Goal: Task Accomplishment & Management: Manage account settings

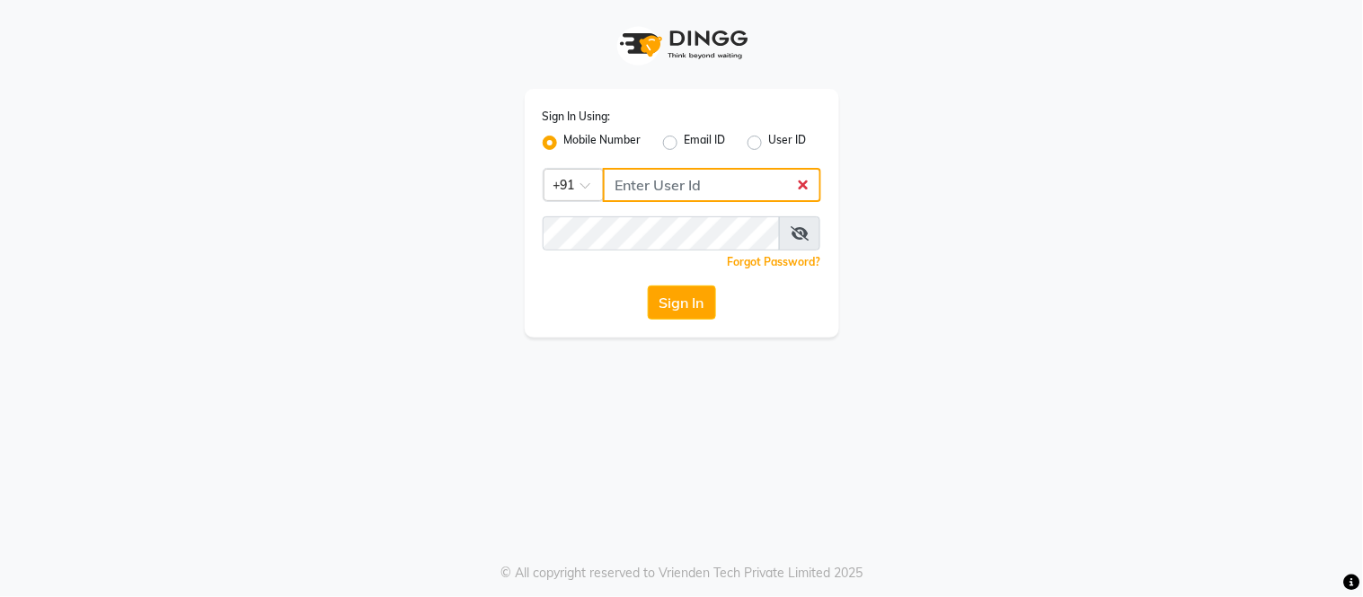
click at [674, 177] on input "Username" at bounding box center [712, 185] width 218 height 34
type input "9779220997"
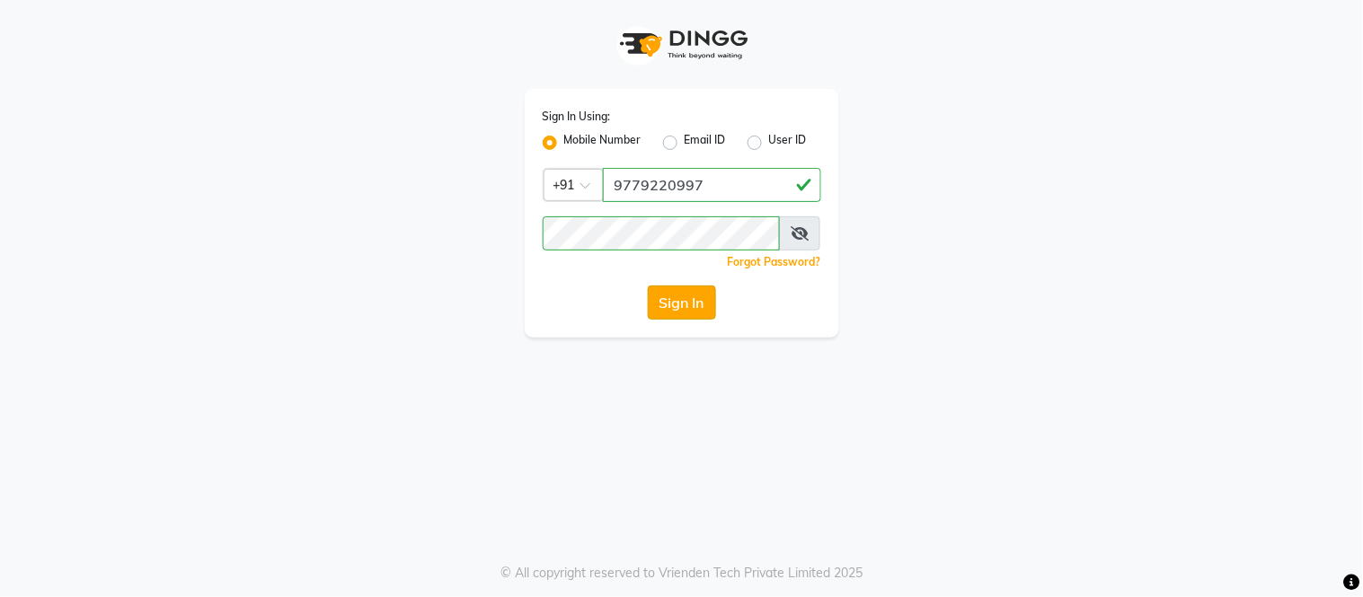
click at [711, 308] on button "Sign In" at bounding box center [682, 303] width 68 height 34
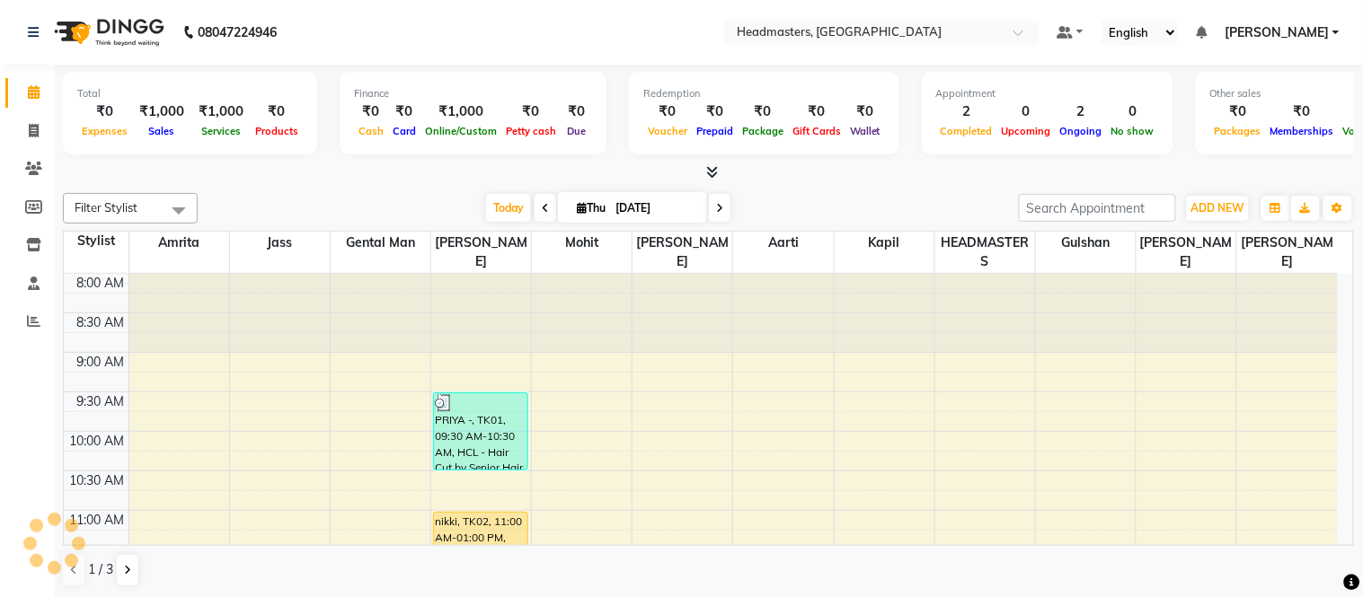
click at [30, 81] on link "Calendar" at bounding box center [26, 93] width 43 height 30
click at [402, 24] on nav "08047224946 Select Location × Headmasters, [GEOGRAPHIC_DATA] Default Panel My P…" at bounding box center [681, 32] width 1363 height 65
click at [701, 173] on span at bounding box center [708, 172] width 19 height 19
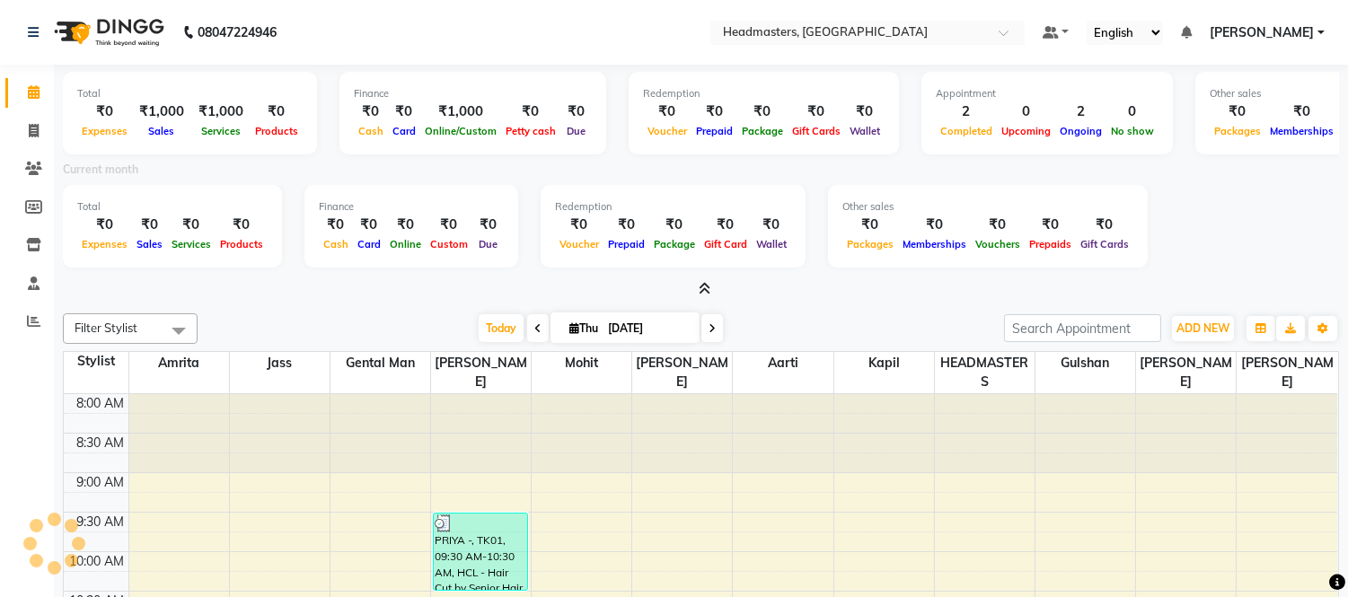
click at [701, 173] on div "Current month" at bounding box center [700, 172] width 1303 height 25
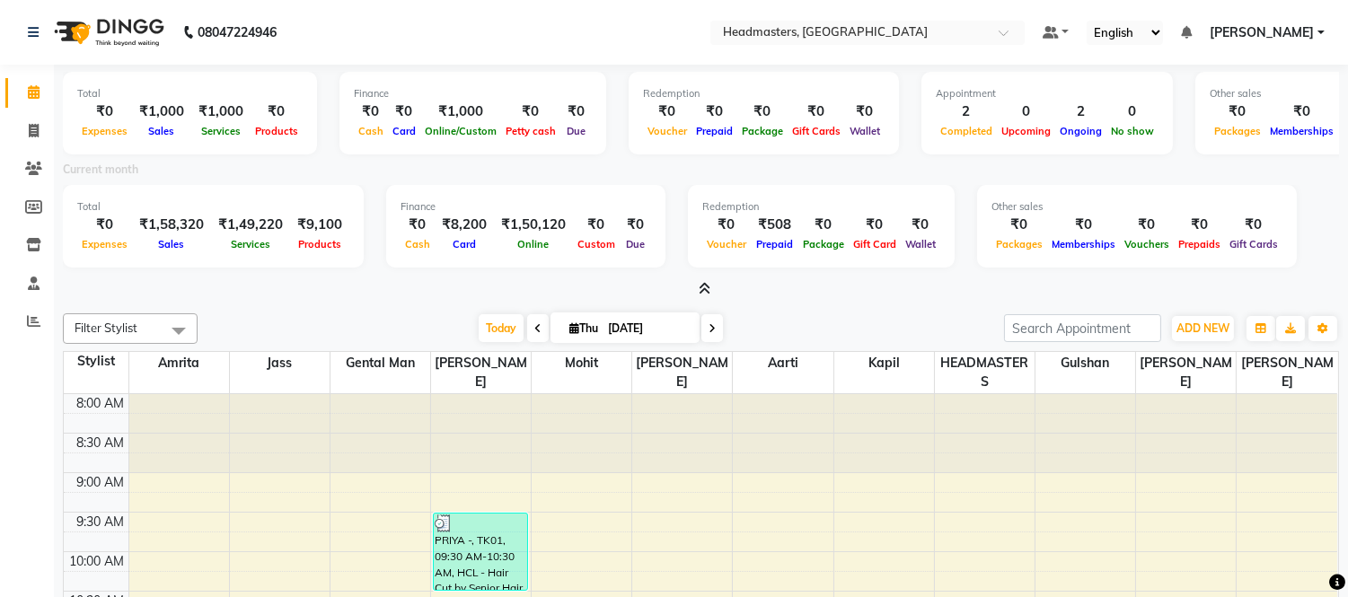
click at [705, 293] on icon at bounding box center [705, 288] width 12 height 13
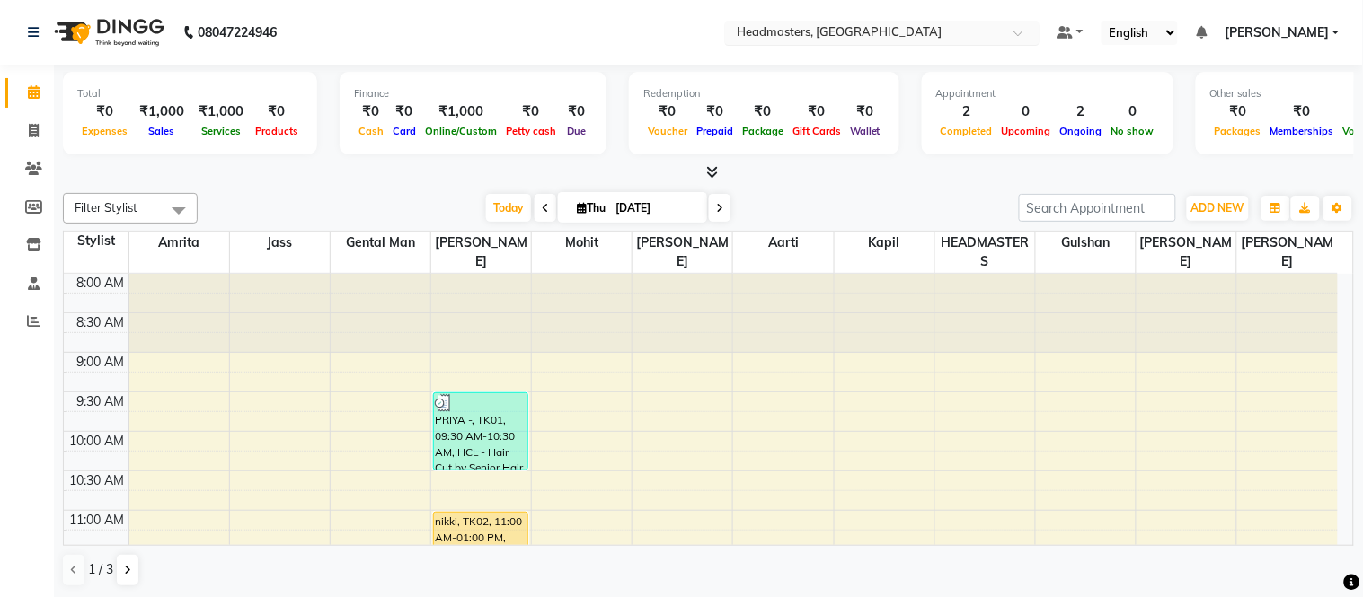
click at [873, 25] on input "text" at bounding box center [864, 34] width 261 height 18
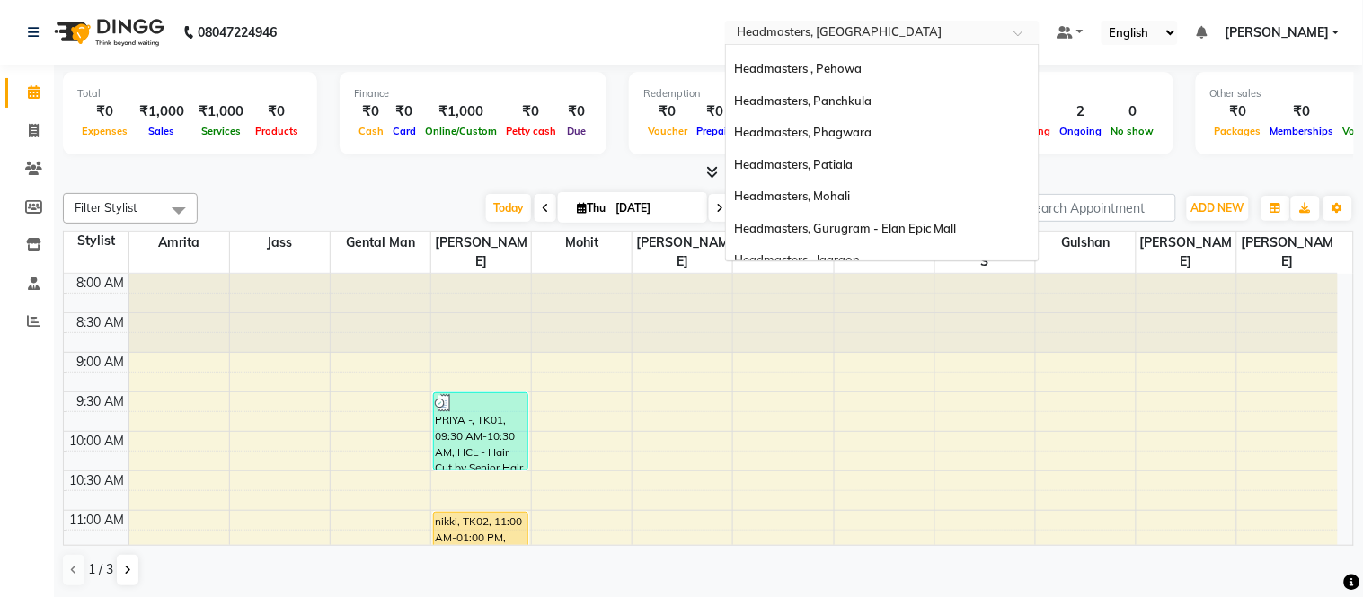
scroll to position [20, 0]
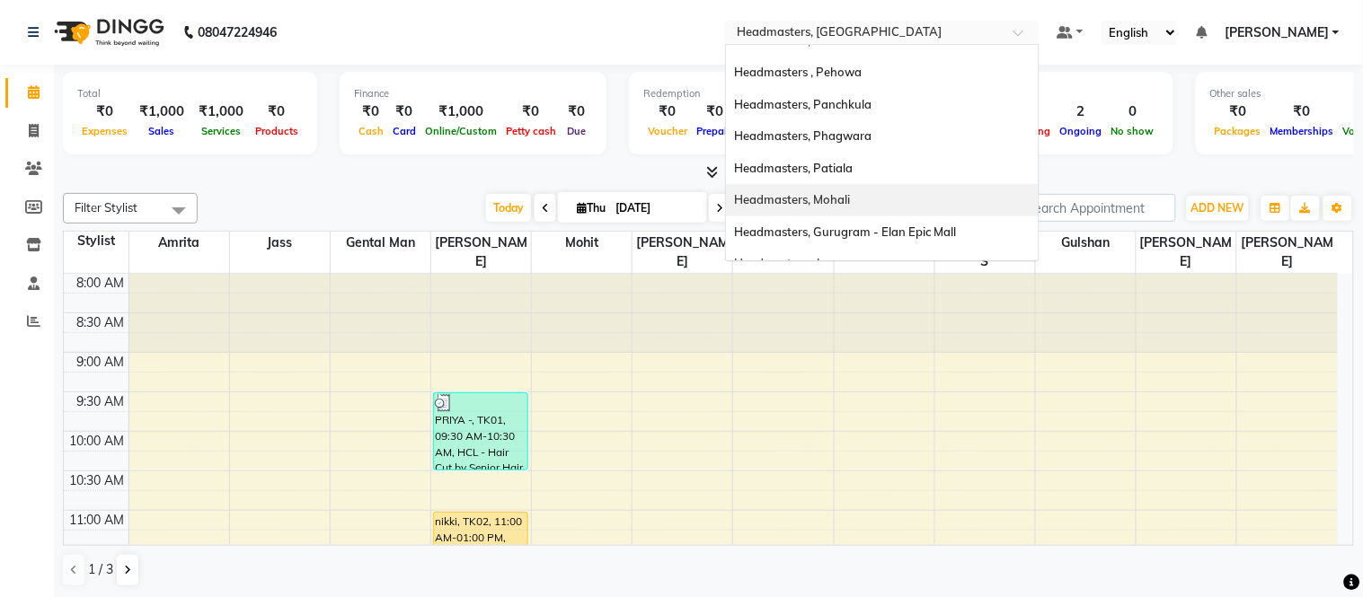
click at [851, 201] on span "Headmasters, Mohali" at bounding box center [793, 199] width 116 height 14
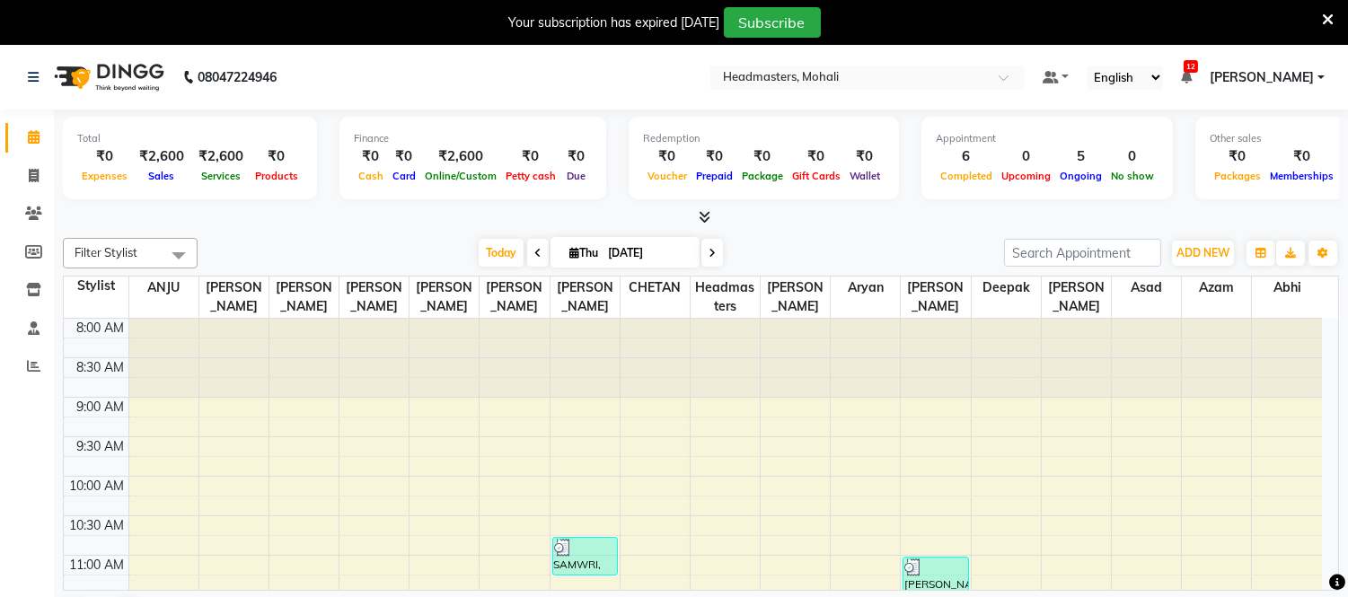
click at [1322, 13] on icon at bounding box center [1328, 20] width 12 height 16
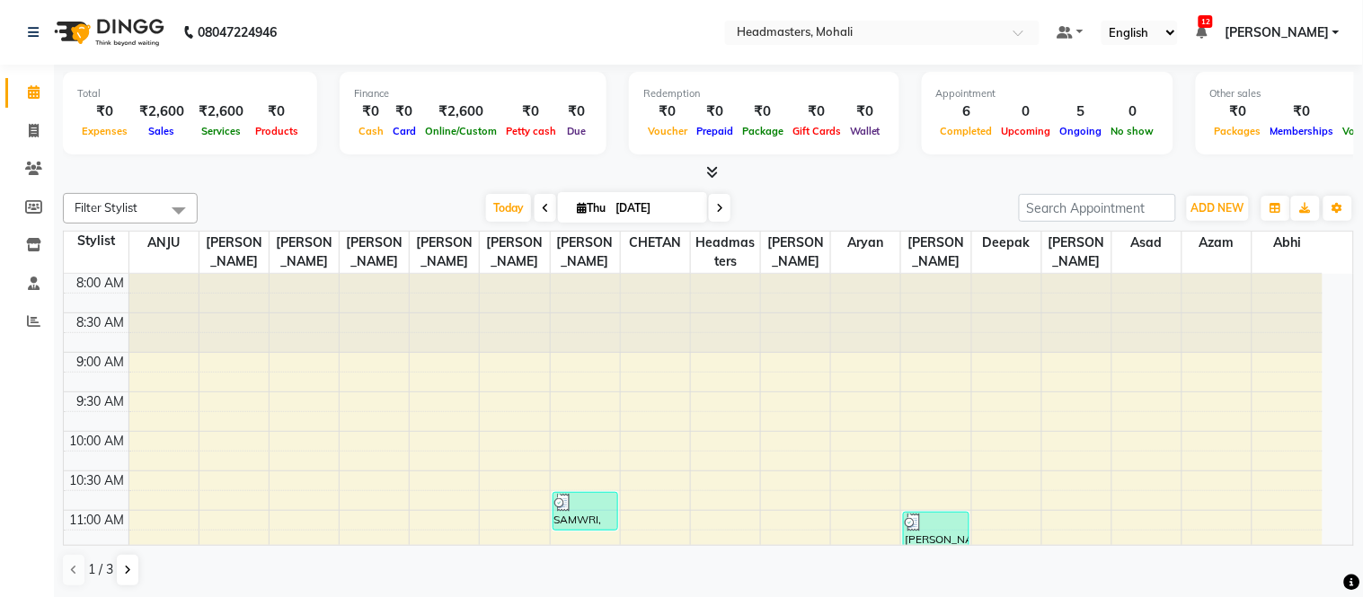
click at [701, 171] on span at bounding box center [708, 172] width 19 height 19
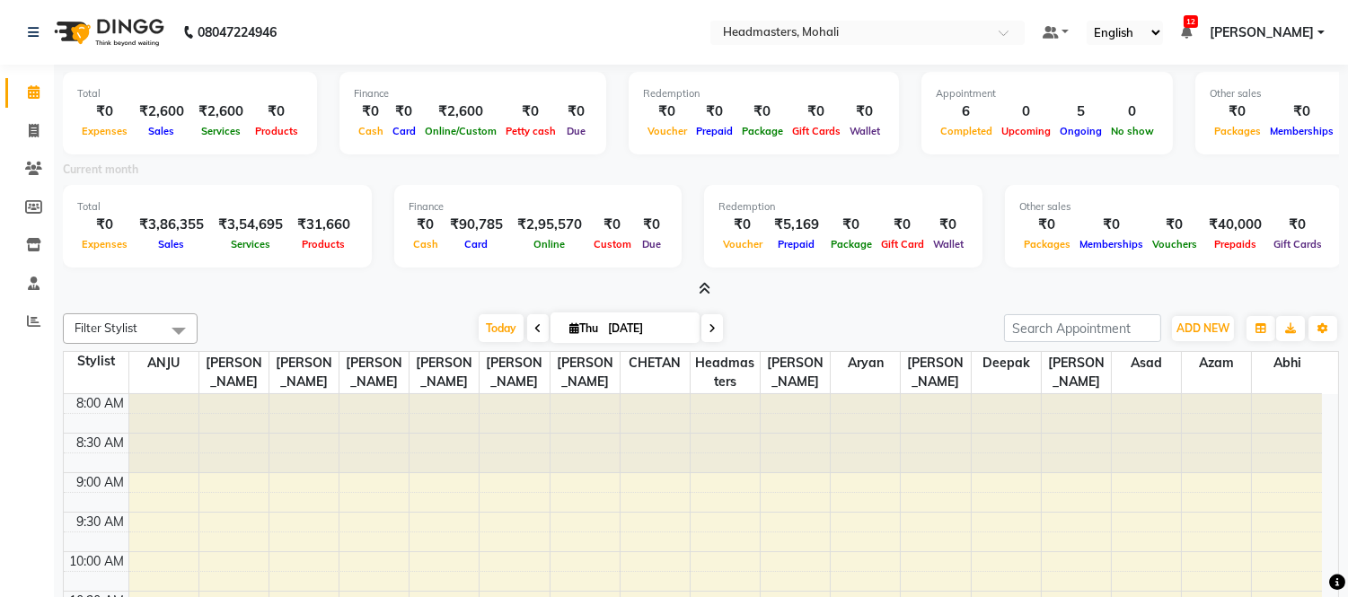
click at [1192, 30] on icon at bounding box center [1186, 32] width 11 height 13
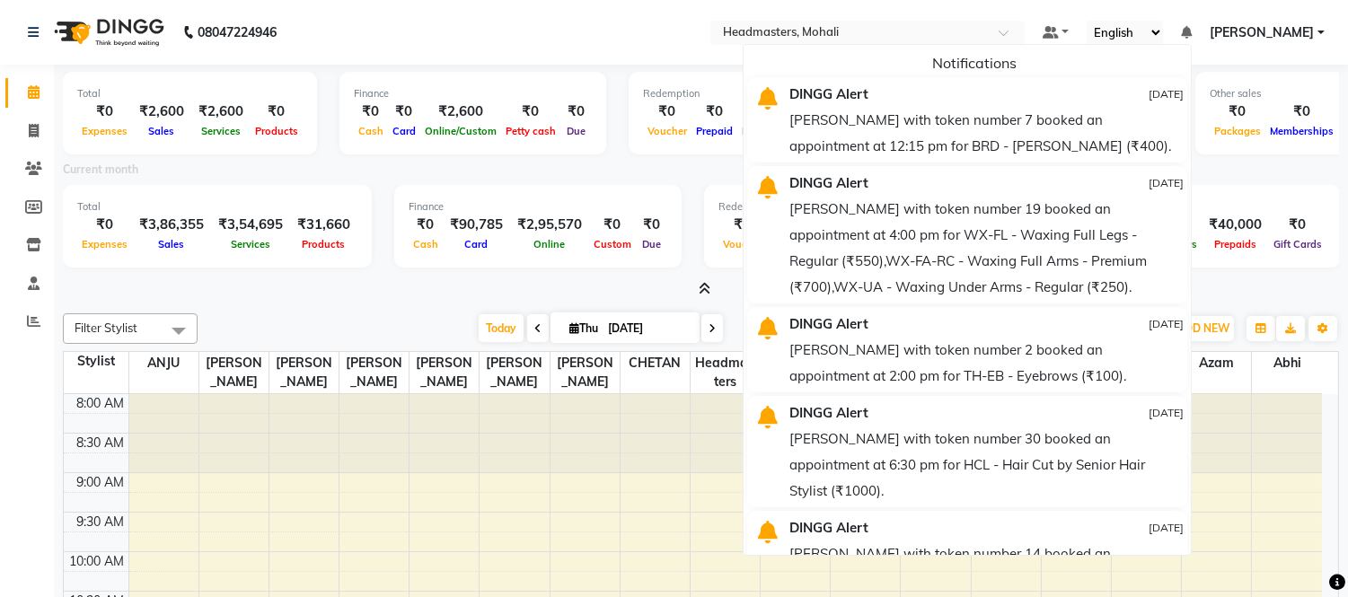
click at [463, 41] on nav "08047224946 Select Location × Headmasters, Mohali Default Panel My Panel Englis…" at bounding box center [674, 32] width 1348 height 65
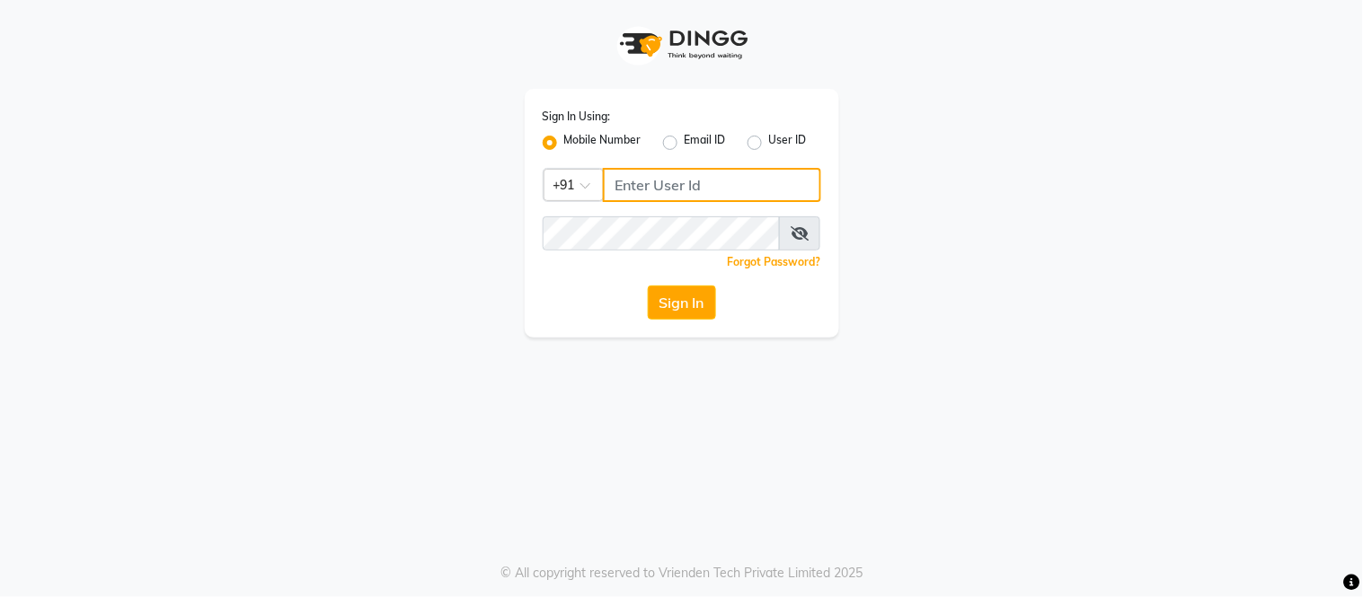
click at [658, 192] on input "Username" at bounding box center [712, 185] width 218 height 34
type input "9779220997"
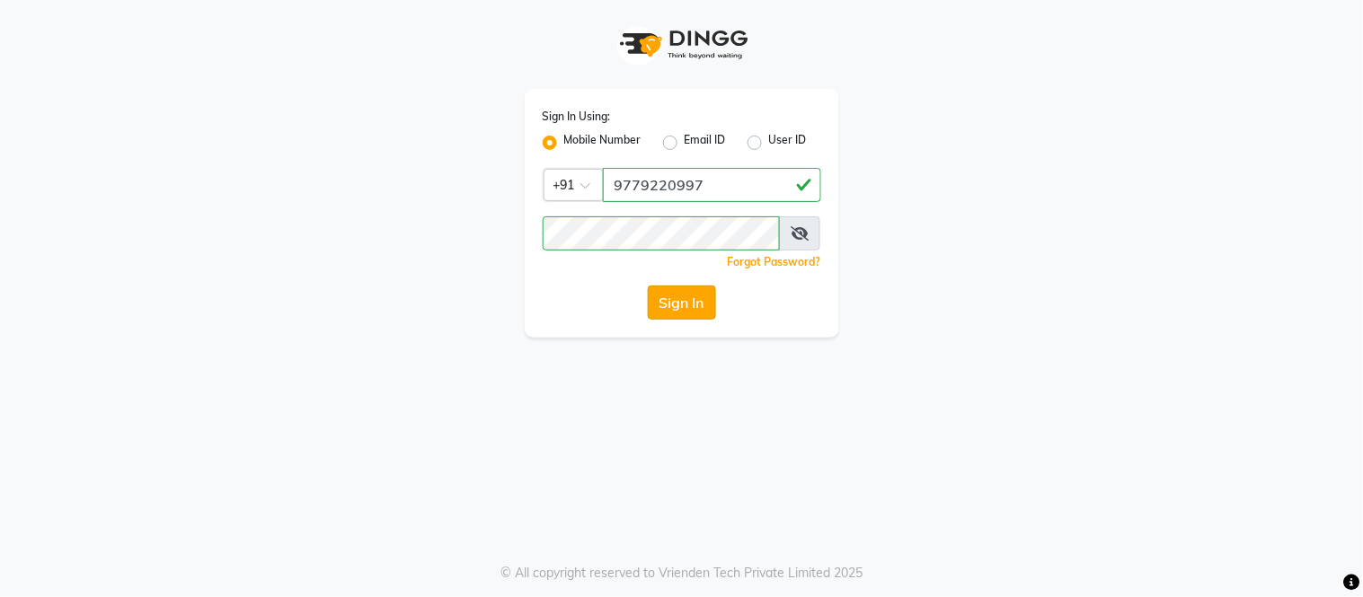
click at [667, 297] on button "Sign In" at bounding box center [682, 303] width 68 height 34
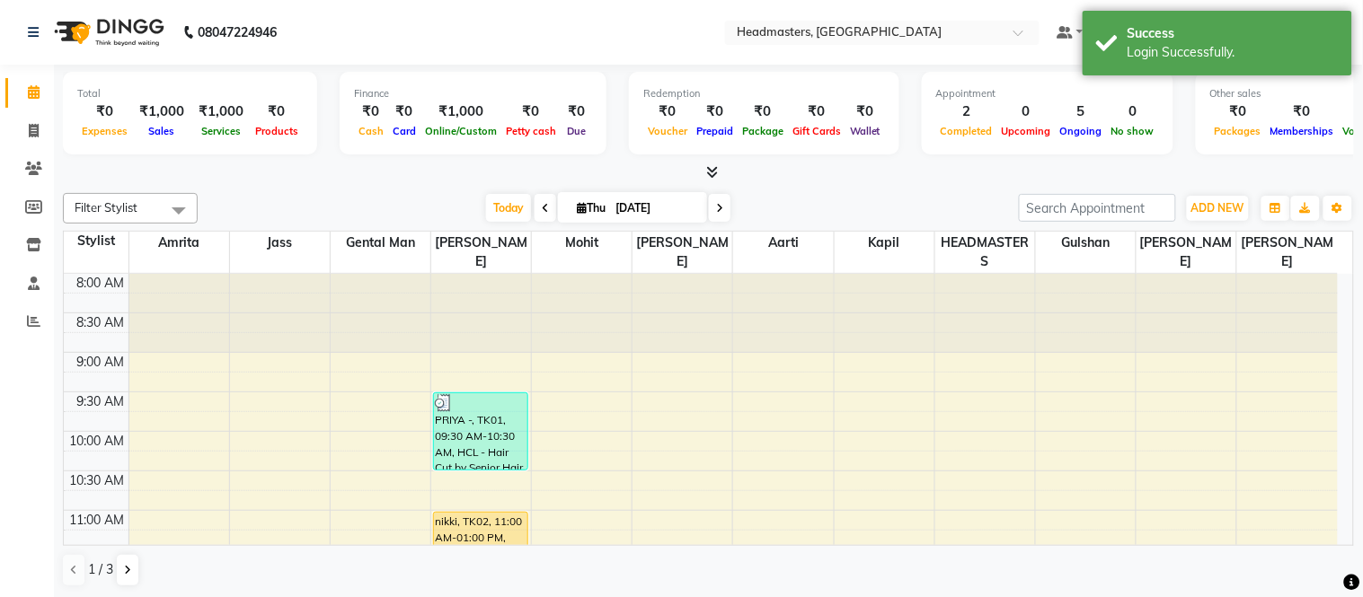
drag, startPoint x: 877, startPoint y: 185, endPoint x: 876, endPoint y: 198, distance: 12.6
click at [877, 194] on div "Filter Stylist Select All [PERSON_NAME] Amrita [PERSON_NAME] Gental Man Gulshan…" at bounding box center [708, 390] width 1291 height 409
click at [510, 72] on div "Finance ₹0 Cash ₹0 Card ₹1,000 Online/Custom ₹0 [PERSON_NAME] cash ₹0 Due" at bounding box center [473, 113] width 267 height 83
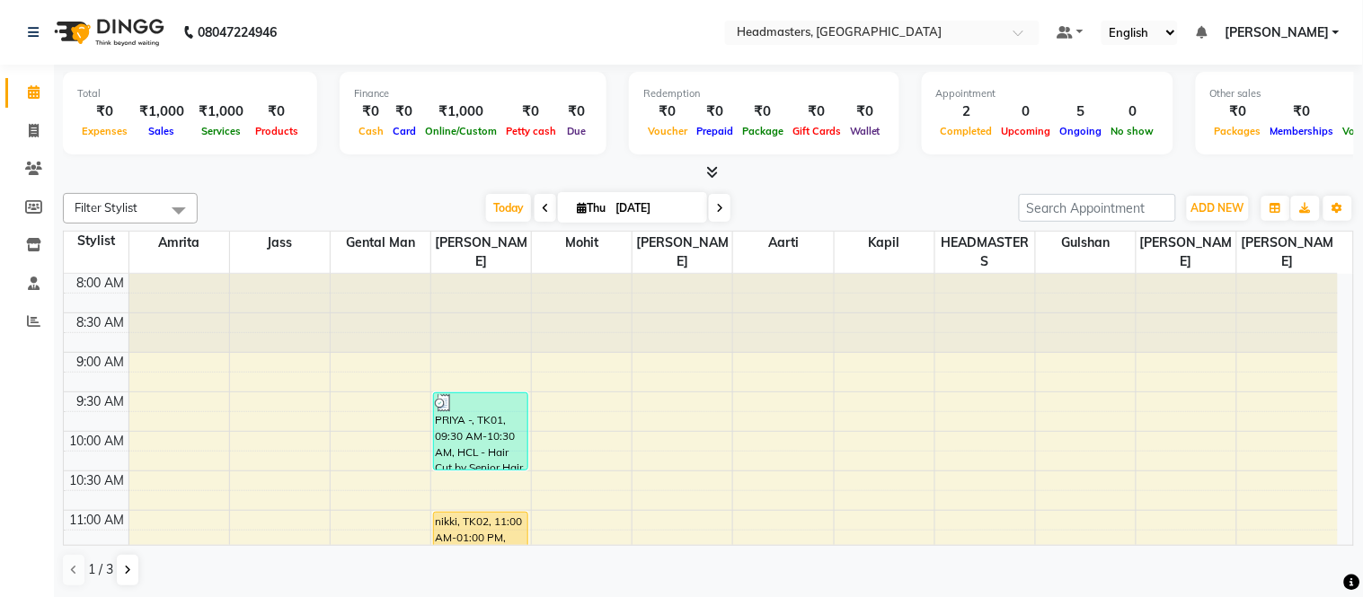
click at [706, 178] on icon at bounding box center [712, 171] width 12 height 13
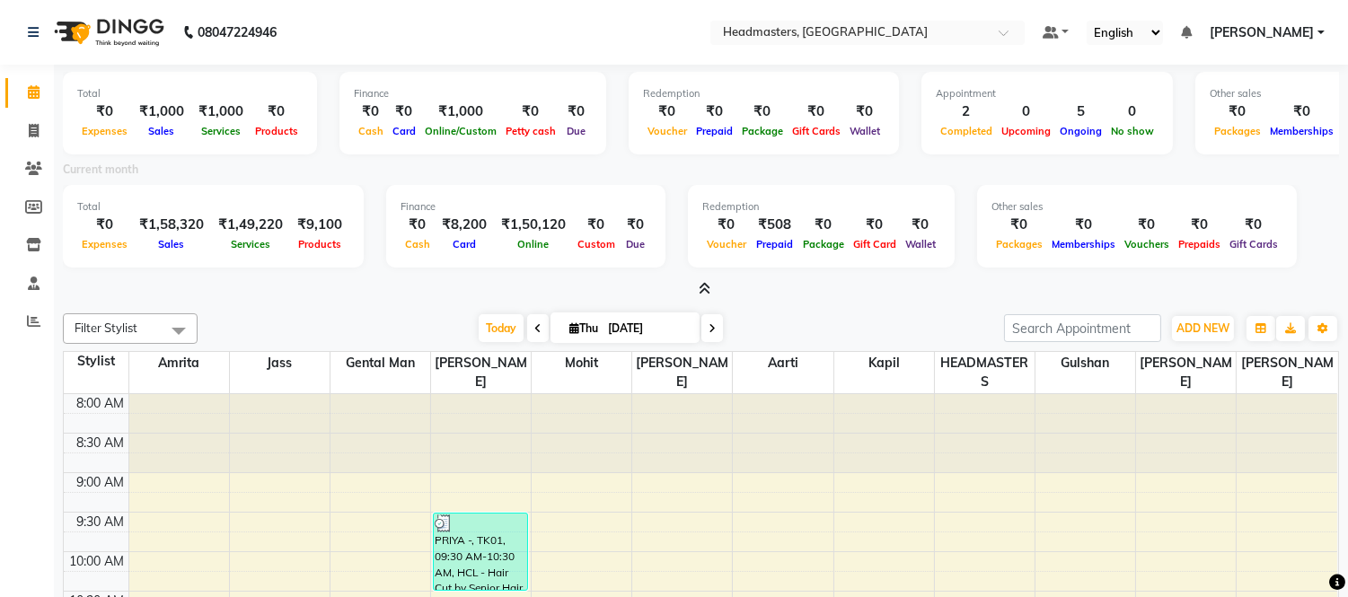
click at [307, 7] on nav "08047224946 Select Location × Headmasters, [GEOGRAPHIC_DATA] Default Panel My P…" at bounding box center [674, 32] width 1348 height 65
click at [304, 13] on nav "08047224946 Select Location × Headmasters, [GEOGRAPHIC_DATA] Default Panel My P…" at bounding box center [674, 32] width 1348 height 65
click at [343, 9] on nav "[PHONE_NUMBER] Need Help? Call us on 08047224946 Select Location × Headmasters,…" at bounding box center [674, 32] width 1348 height 65
